Goal: Task Accomplishment & Management: Manage account settings

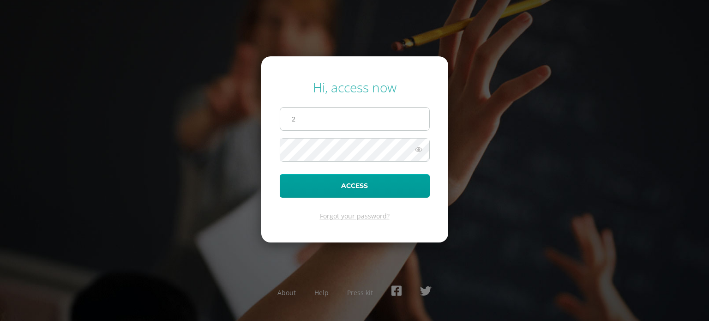
type input "20210147@liceoguatemala.edu.gt"
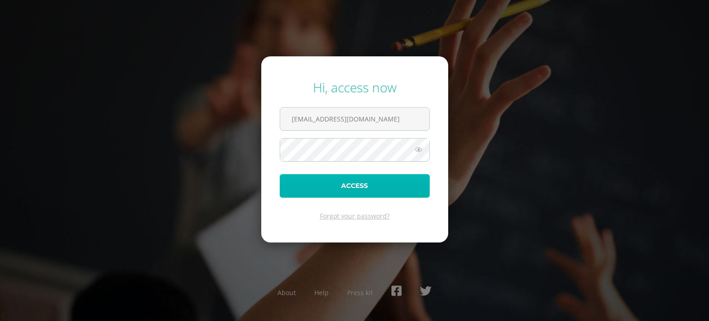
click at [347, 181] on button "Access" at bounding box center [355, 186] width 150 height 24
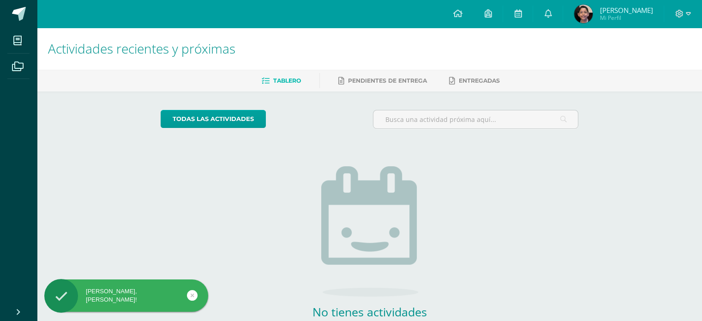
click at [584, 16] on img at bounding box center [583, 14] width 18 height 18
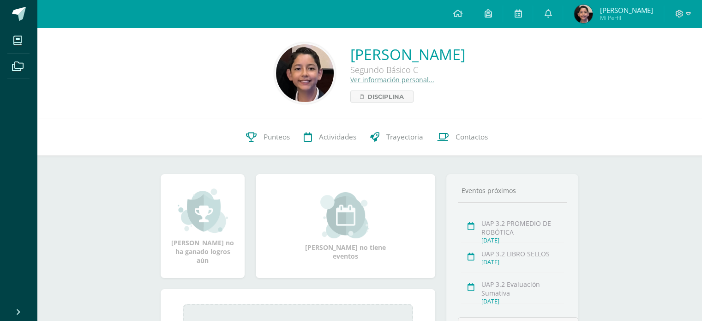
click at [350, 79] on link "Ver información personal..." at bounding box center [392, 79] width 84 height 9
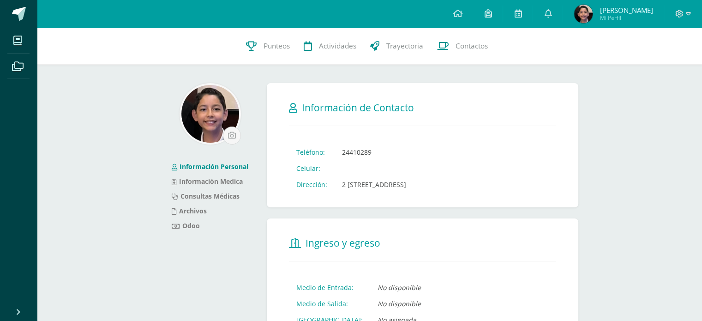
click at [578, 9] on img at bounding box center [583, 14] width 18 height 18
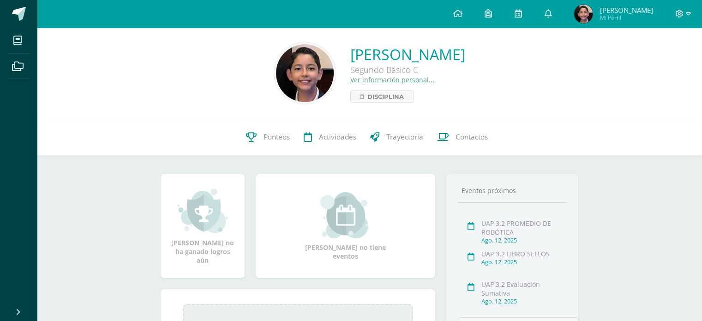
click at [350, 78] on link "Ver información personal..." at bounding box center [392, 79] width 84 height 9
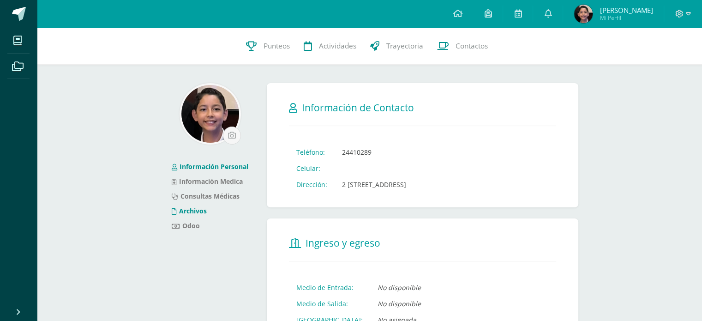
click at [189, 211] on link "Archivos" at bounding box center [189, 210] width 35 height 9
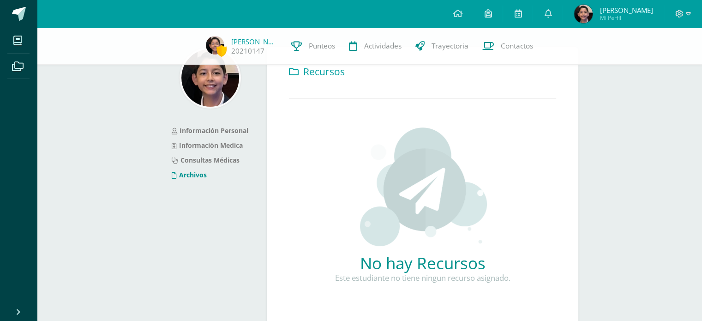
scroll to position [69, 0]
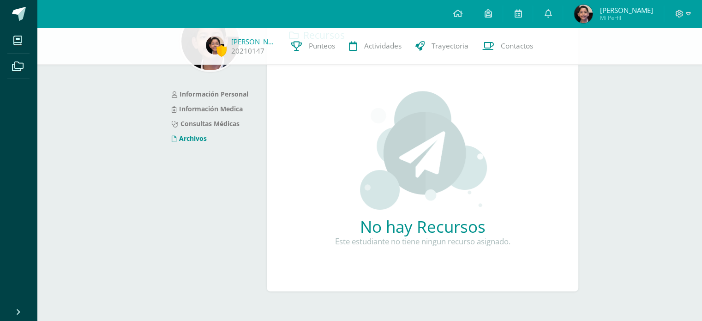
click at [200, 143] on li "Archivos" at bounding box center [210, 138] width 77 height 15
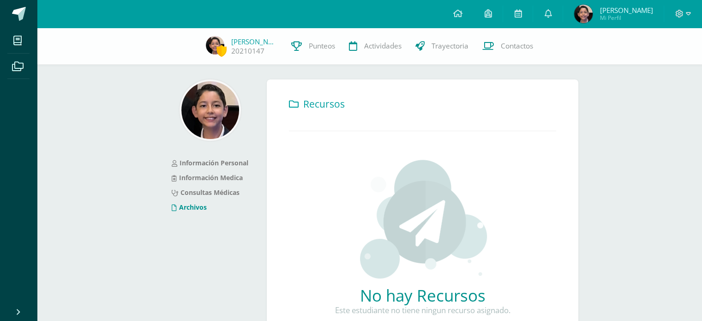
scroll to position [0, 0]
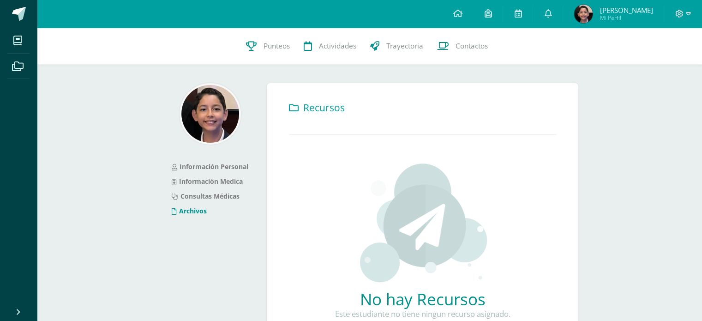
click at [582, 15] on img at bounding box center [583, 14] width 18 height 18
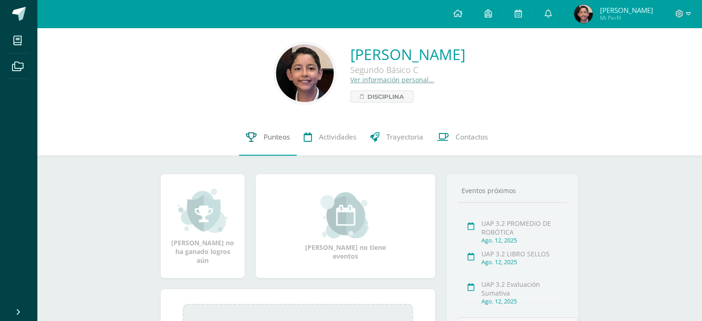
click at [271, 137] on span "Punteos" at bounding box center [276, 137] width 26 height 10
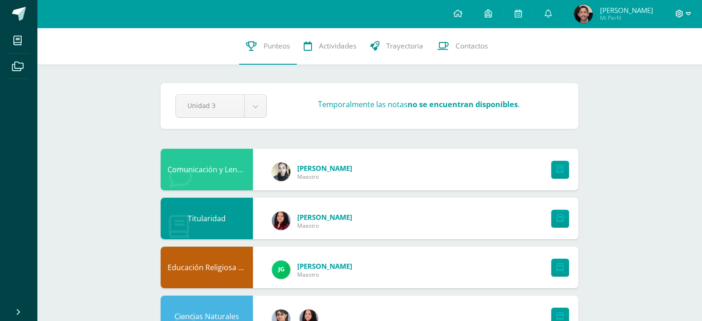
click at [688, 12] on icon at bounding box center [688, 14] width 5 height 8
click at [668, 64] on span "Cerrar sesión" at bounding box center [659, 63] width 42 height 9
